Goal: Book appointment/travel/reservation

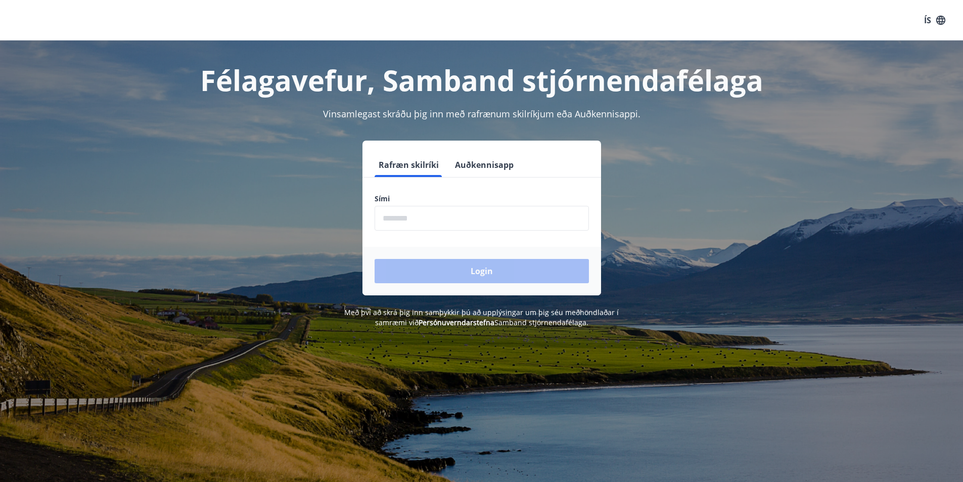
click at [386, 219] on input "phone" at bounding box center [481, 218] width 214 height 25
type input "********"
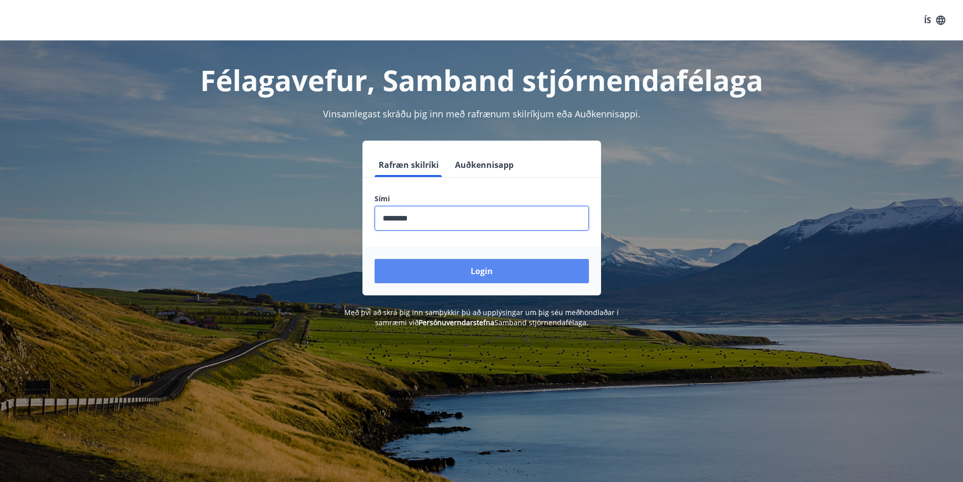
click at [488, 273] on button "Login" at bounding box center [481, 271] width 214 height 24
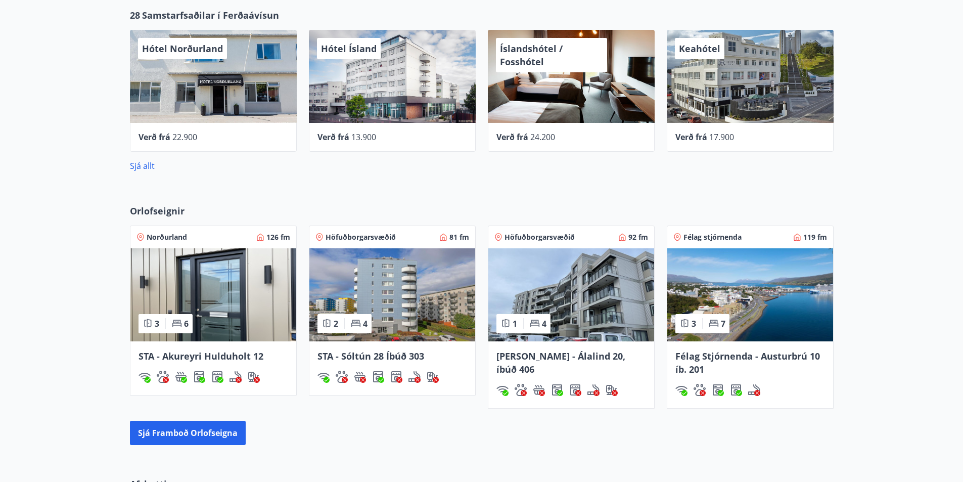
scroll to position [556, 0]
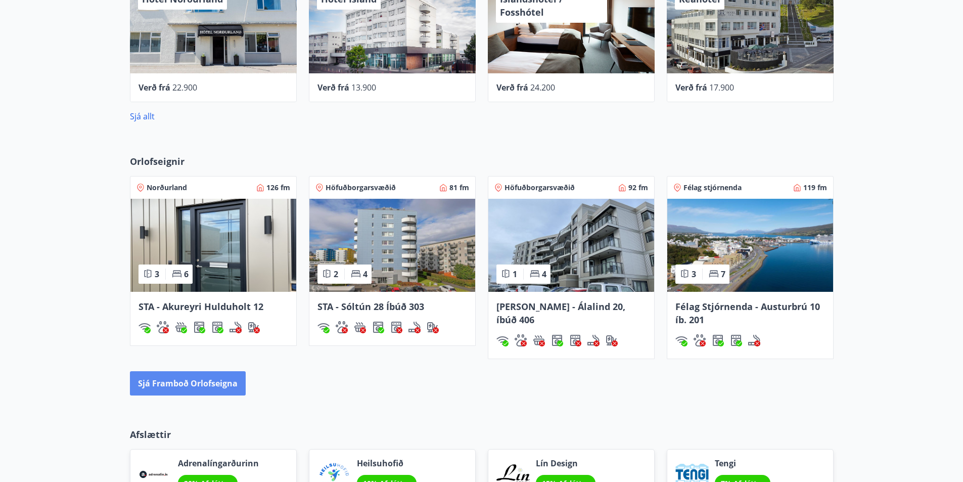
click at [211, 382] on button "Sjá framboð orlofseigna" at bounding box center [188, 383] width 116 height 24
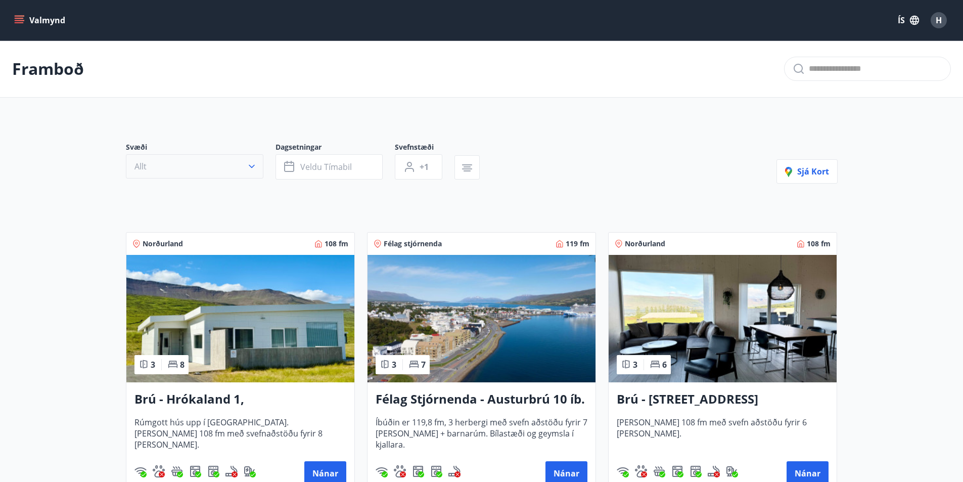
click at [252, 165] on icon "button" at bounding box center [252, 166] width 10 height 10
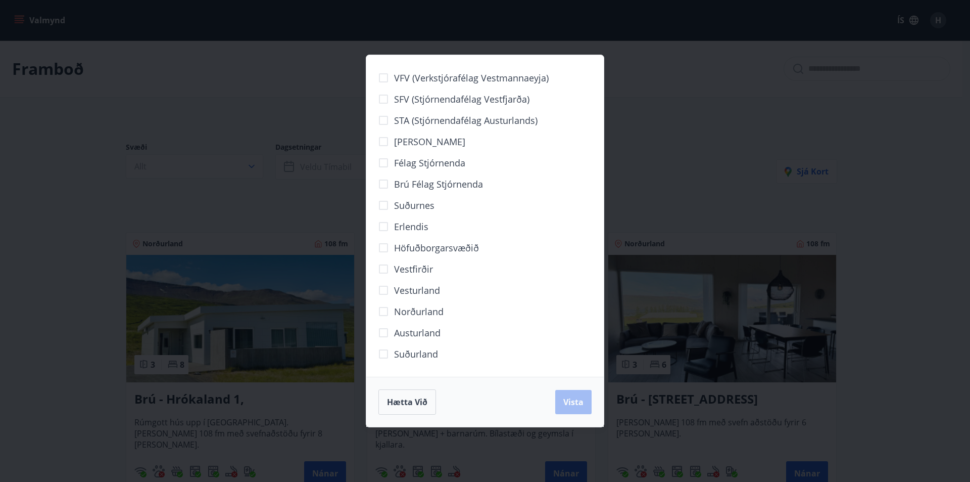
click at [293, 179] on div "VFV (Verkstjórafélag Vestmannaeyja) SFV (Stjórnendafélag Vestfjarða) STA (Stjór…" at bounding box center [485, 241] width 970 height 482
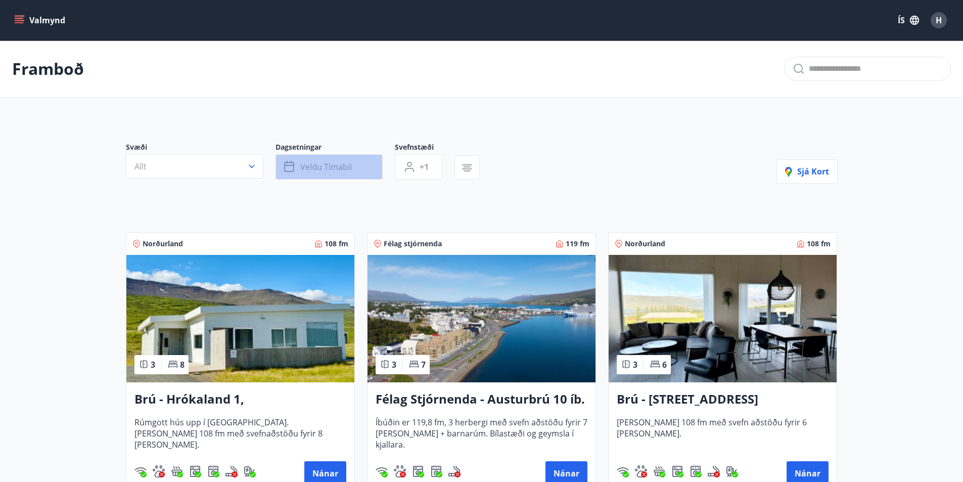
click at [341, 170] on span "Veldu tímabil" at bounding box center [326, 166] width 52 height 11
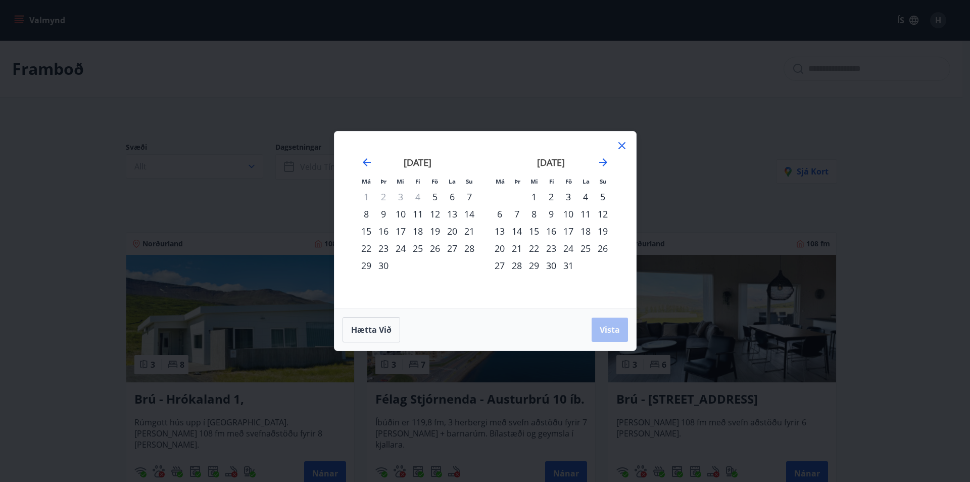
click at [569, 230] on div "17" at bounding box center [568, 230] width 17 height 17
click at [602, 230] on div "19" at bounding box center [602, 230] width 17 height 17
click at [554, 232] on div "16" at bounding box center [551, 230] width 17 height 17
click at [610, 331] on span "Vista" at bounding box center [610, 329] width 20 height 11
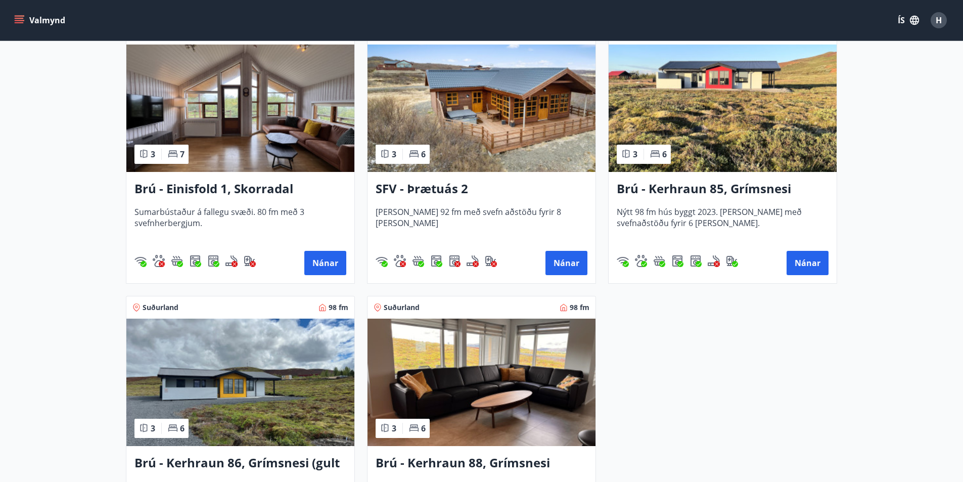
scroll to position [707, 0]
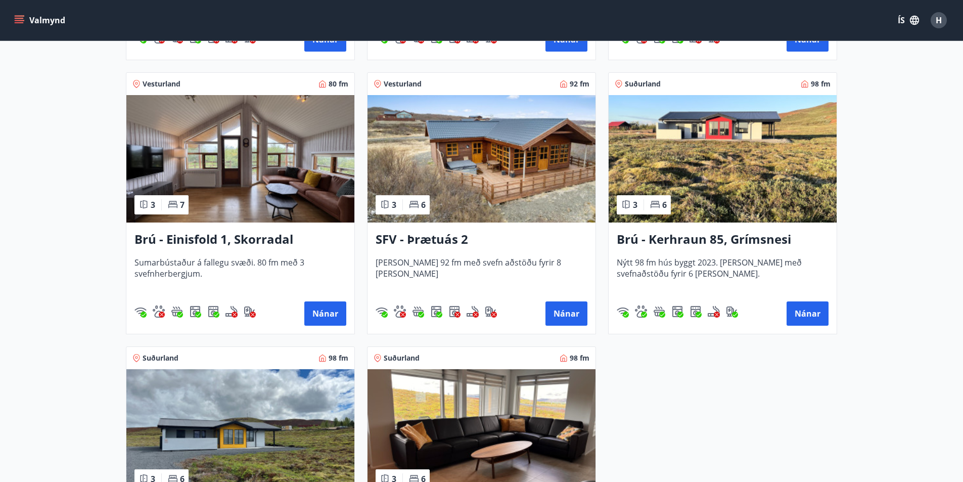
click at [217, 238] on h3 "Brú - Einisfold 1, Skorradal" at bounding box center [240, 239] width 212 height 18
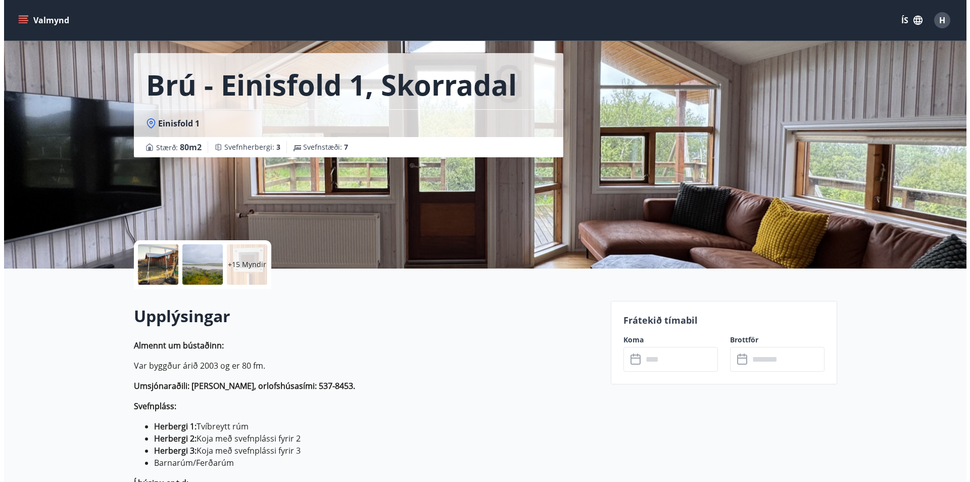
scroll to position [51, 0]
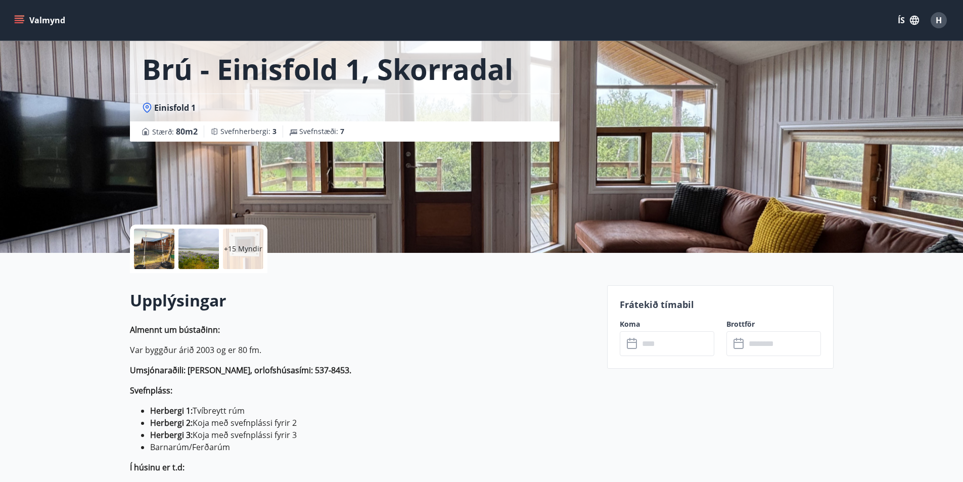
click at [156, 249] on div at bounding box center [154, 248] width 40 height 40
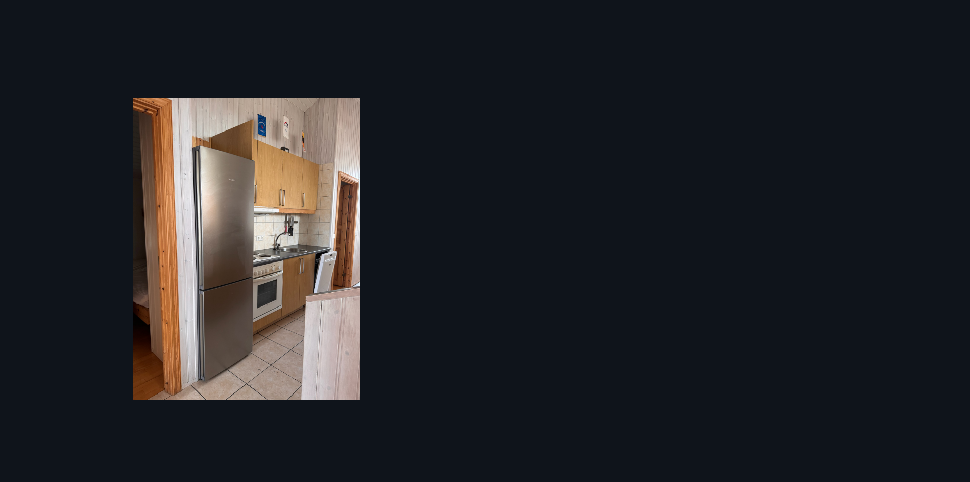
scroll to position [1534, 0]
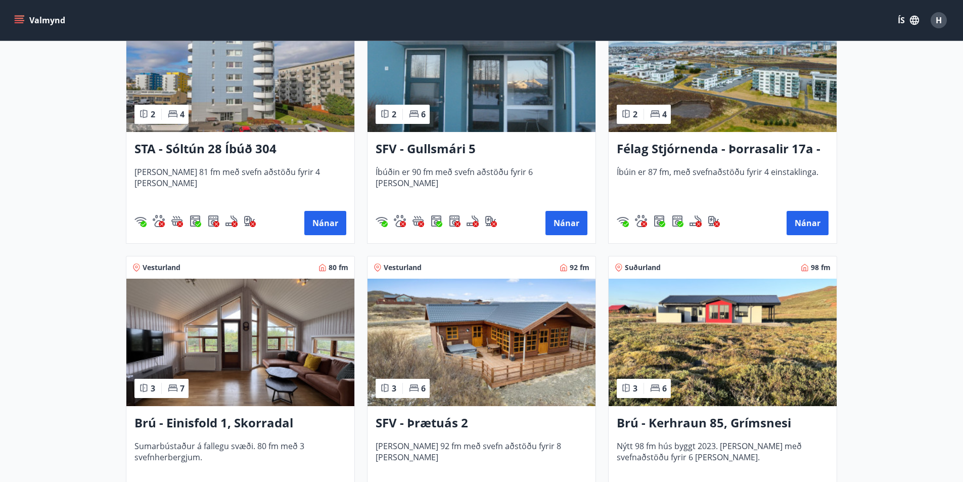
scroll to position [159, 0]
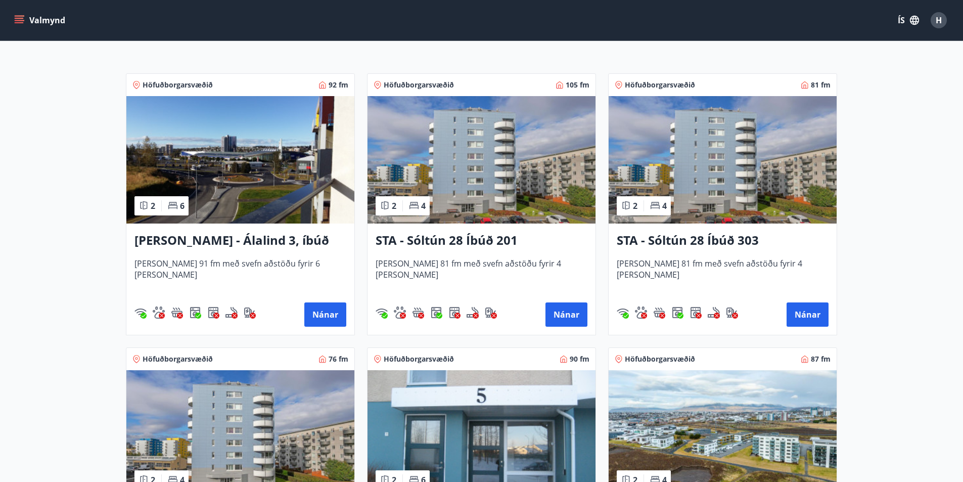
click at [940, 20] on span "H" at bounding box center [938, 20] width 6 height 11
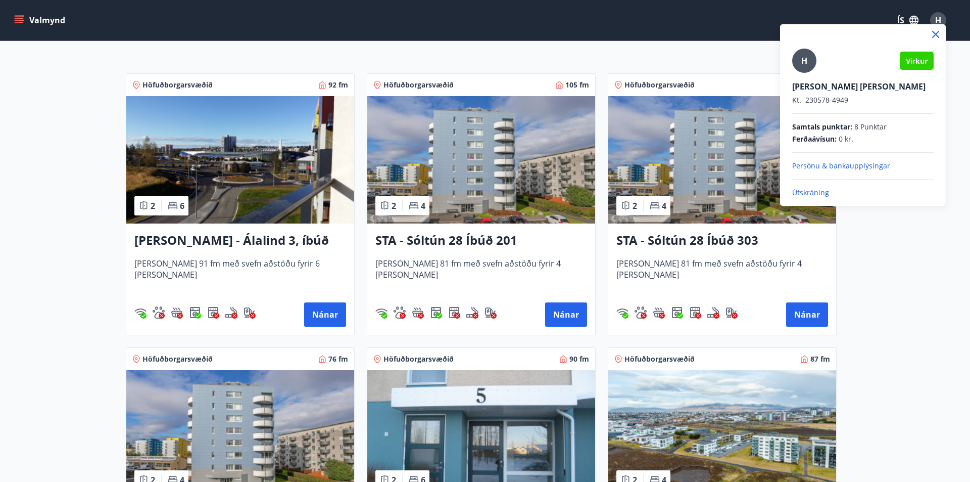
click at [719, 56] on div at bounding box center [485, 241] width 970 height 482
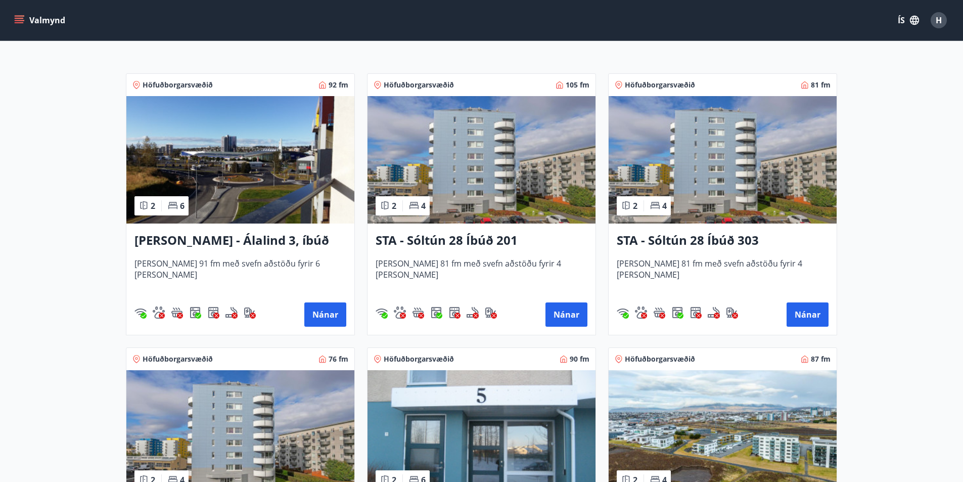
click at [27, 19] on button "Valmynd" at bounding box center [40, 20] width 57 height 18
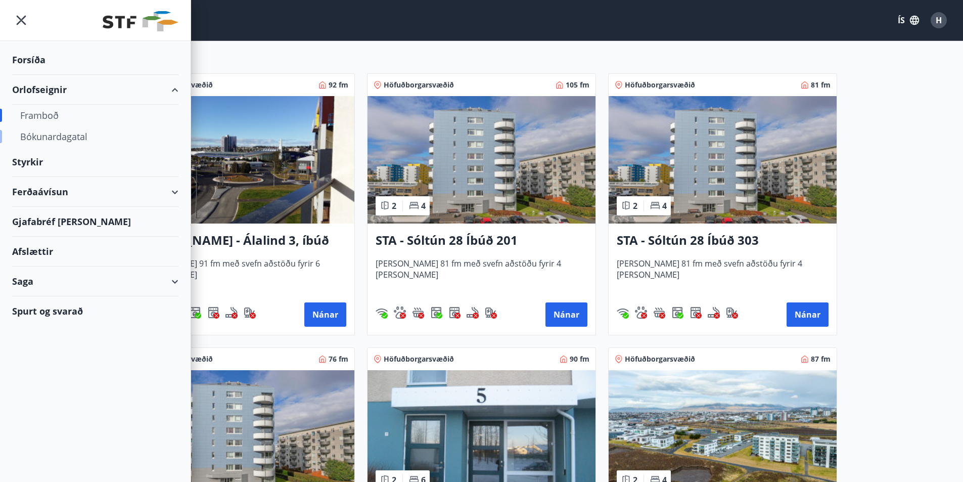
click at [51, 140] on div "Bókunardagatal" at bounding box center [95, 136] width 150 height 21
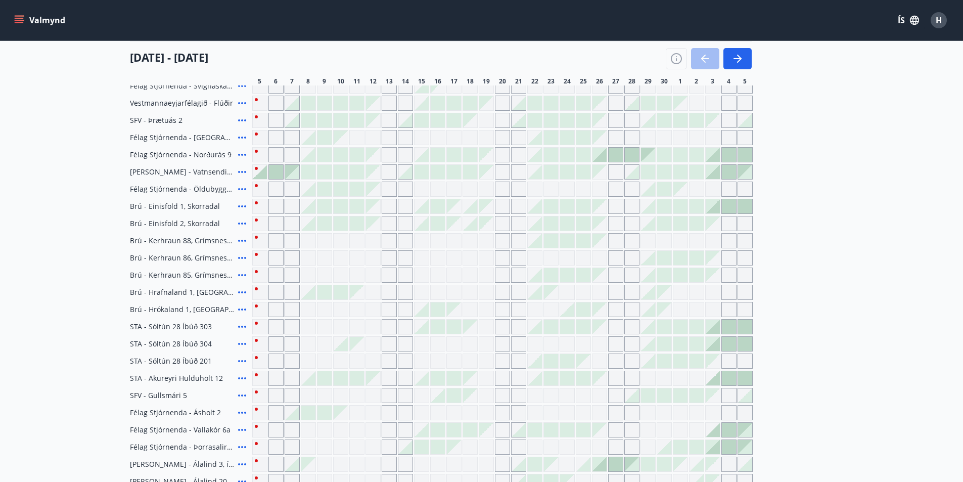
scroll to position [209, 0]
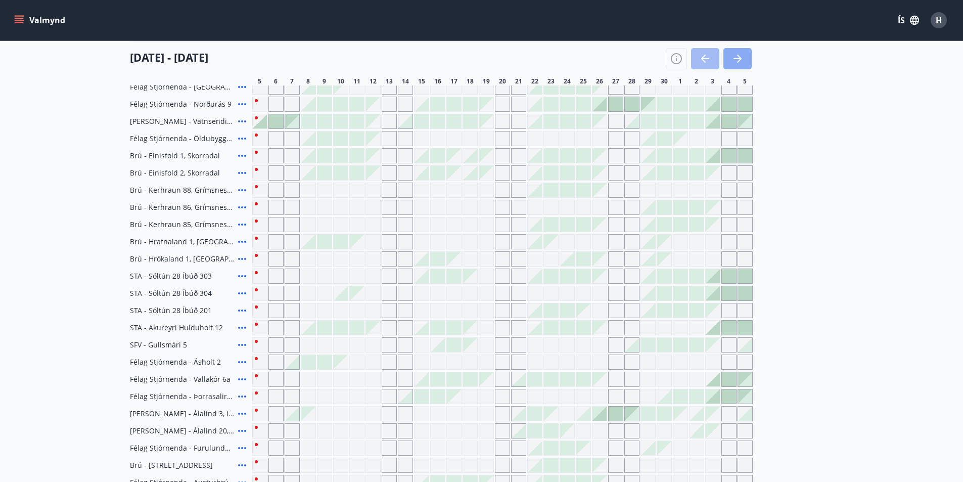
click at [739, 56] on icon "button" at bounding box center [737, 59] width 12 height 12
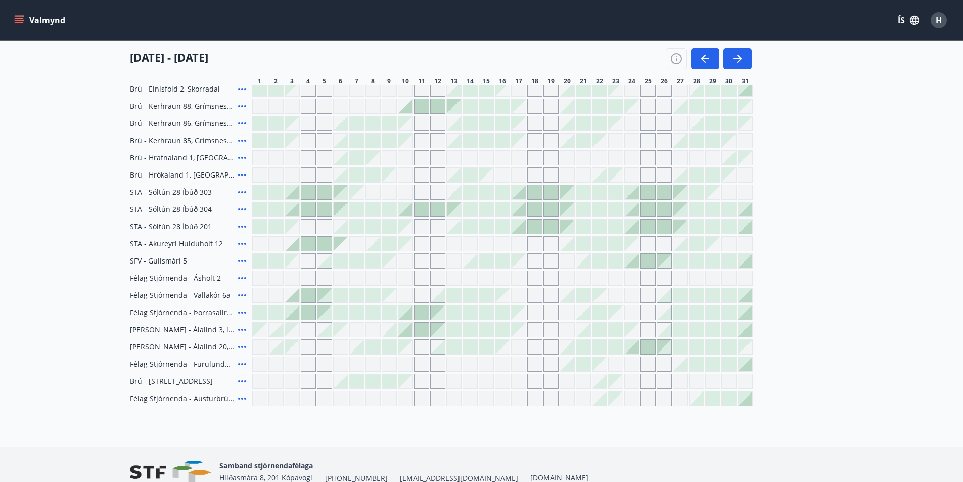
scroll to position [310, 0]
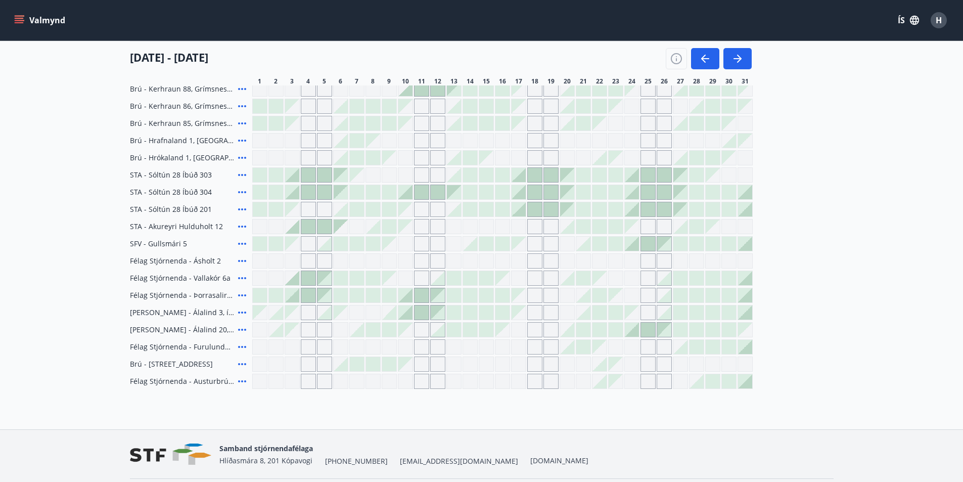
click at [500, 362] on div "Gráir dagar eru ekki bókanlegir" at bounding box center [502, 363] width 15 height 15
click at [483, 332] on div "Félag Stjórnenda - [GEOGRAPHIC_DATA], [GEOGRAPHIC_DATA] Félag Stjórnenda - Svig…" at bounding box center [481, 149] width 703 height 479
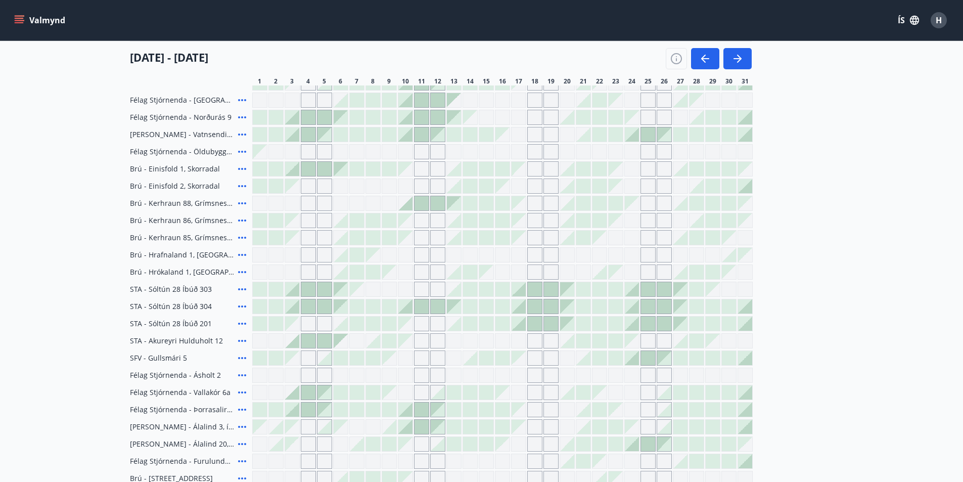
scroll to position [159, 0]
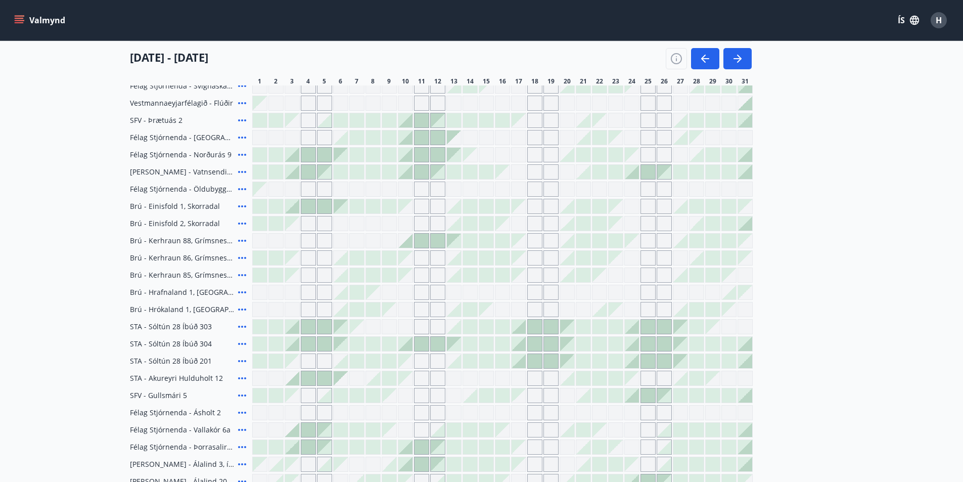
click at [535, 363] on div at bounding box center [535, 361] width 14 height 14
click at [521, 358] on div at bounding box center [518, 361] width 14 height 14
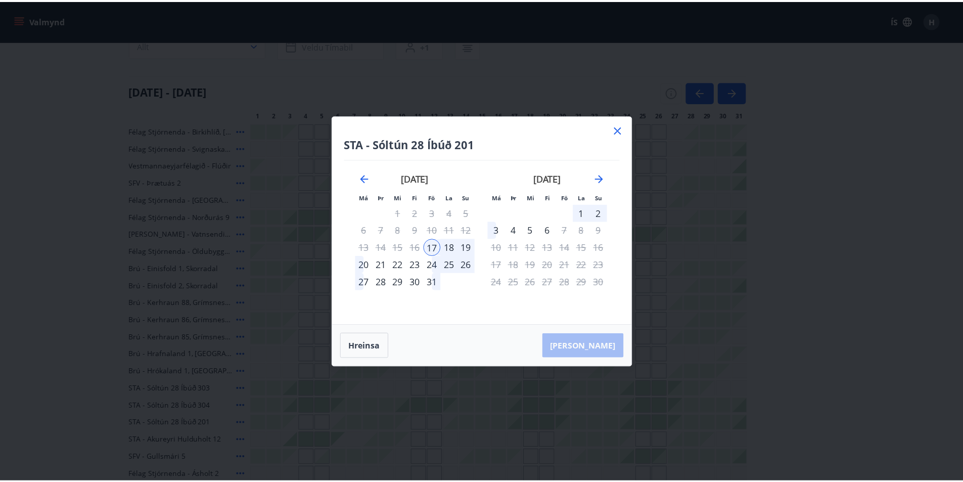
scroll to position [108, 0]
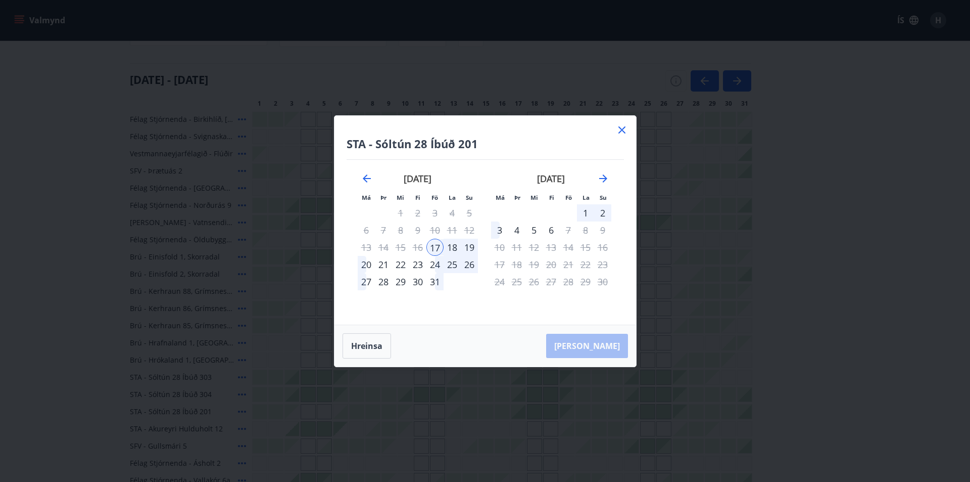
click at [623, 128] on icon at bounding box center [621, 129] width 7 height 7
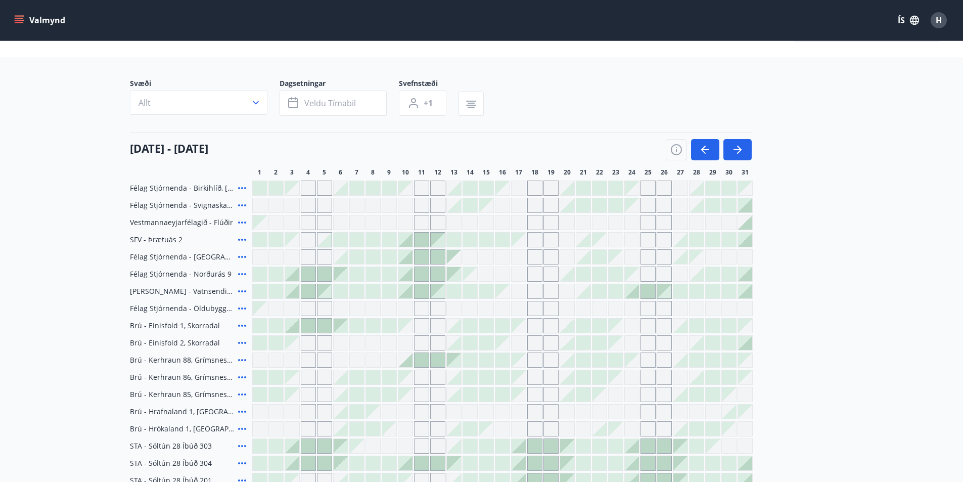
scroll to position [0, 0]
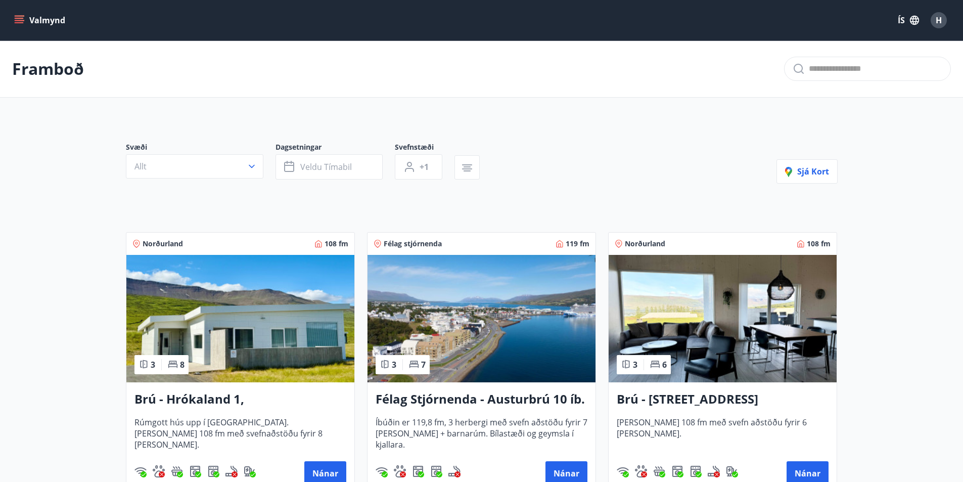
scroll to position [101, 0]
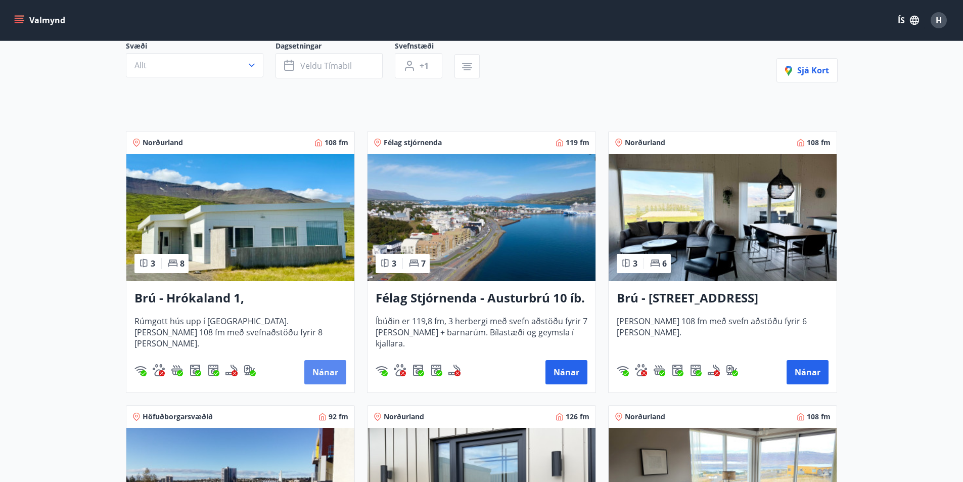
click at [330, 369] on button "Nánar" at bounding box center [325, 372] width 42 height 24
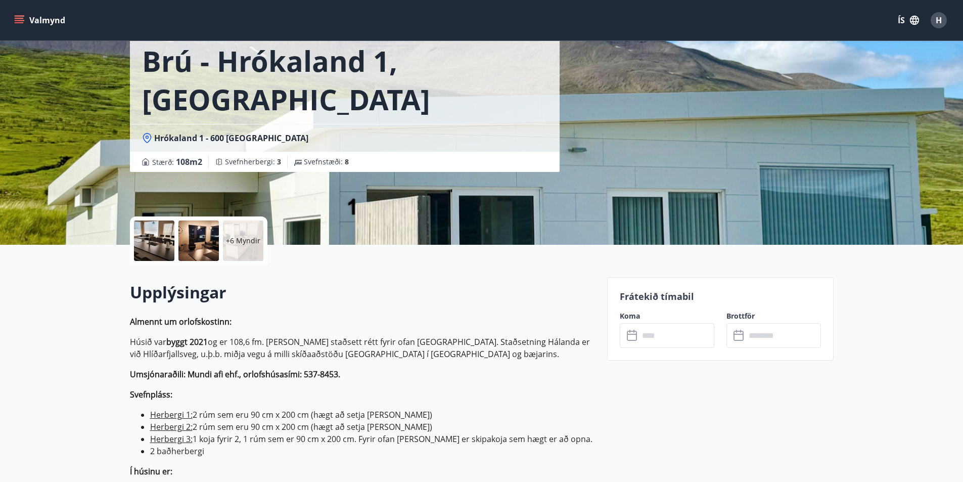
scroll to position [202, 0]
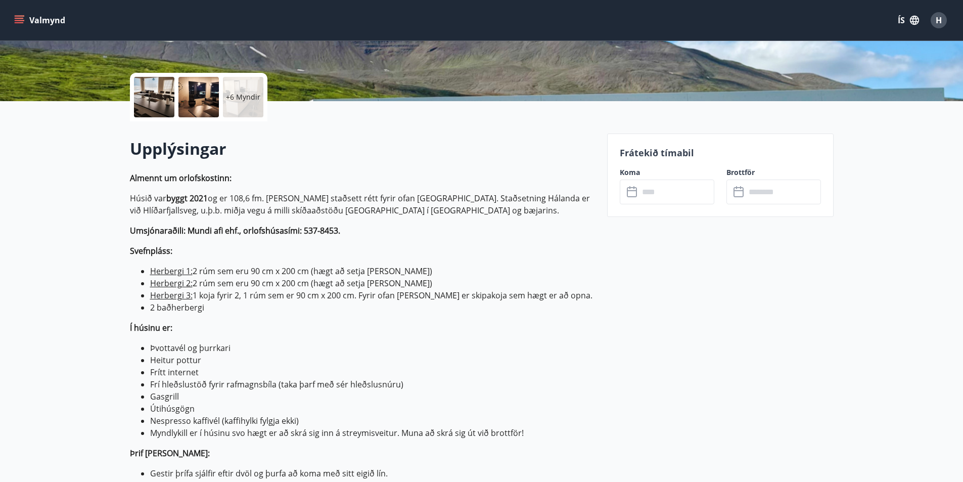
click at [662, 189] on input "text" at bounding box center [676, 191] width 75 height 25
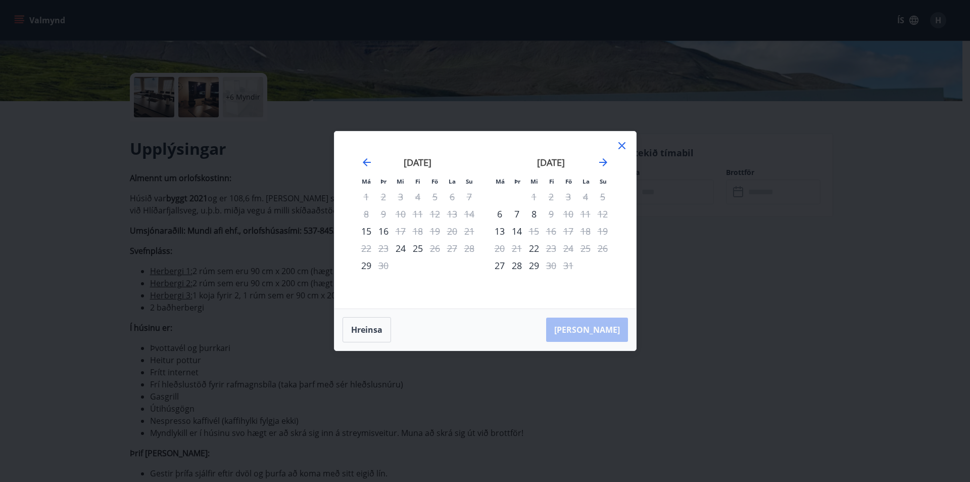
click at [619, 146] on icon at bounding box center [622, 145] width 12 height 12
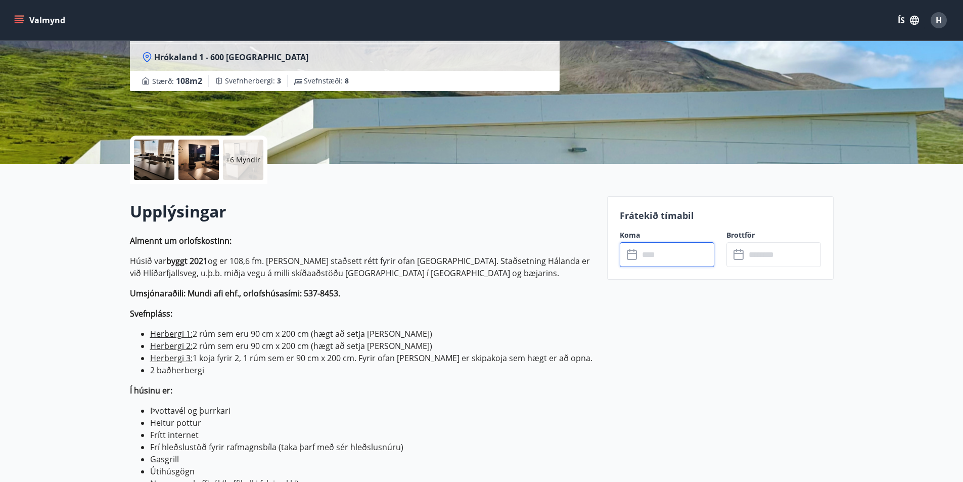
scroll to position [0, 0]
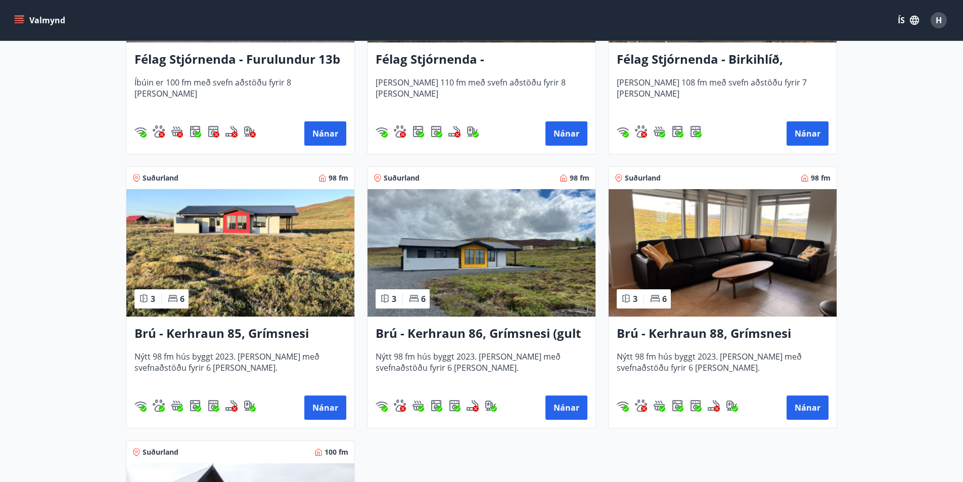
scroll to position [1903, 0]
